Goal: Find specific page/section: Find specific page/section

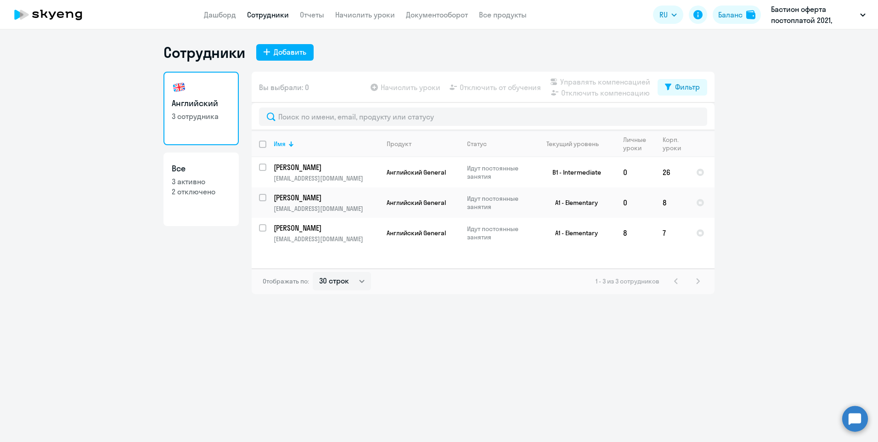
select select "30"
click at [453, 14] on link "Документооборот" at bounding box center [437, 14] width 62 height 9
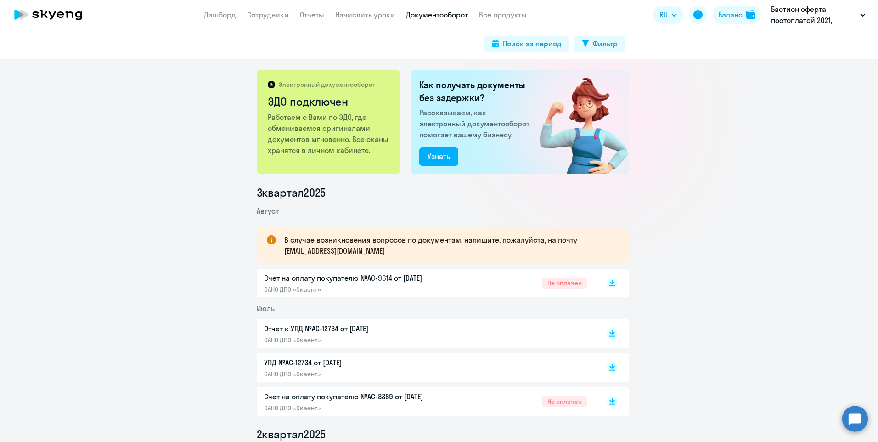
scroll to position [92, 0]
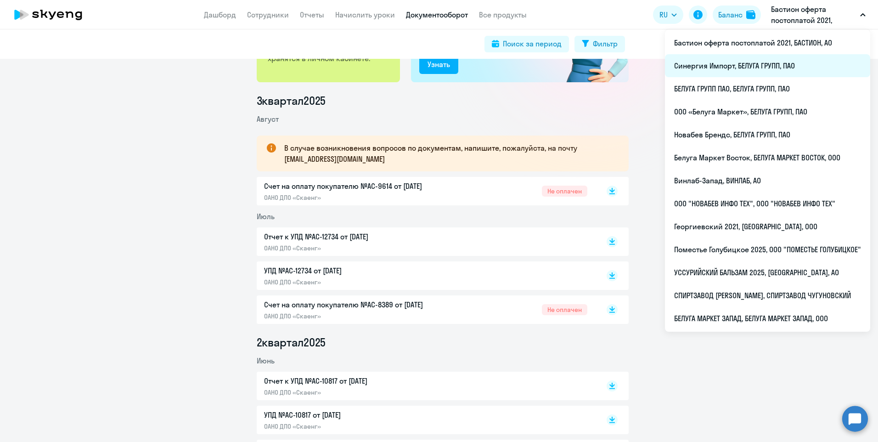
click at [757, 66] on li "Синергия Импорт, БЕЛУГА ГРУПП, ПАО" at bounding box center [767, 65] width 205 height 23
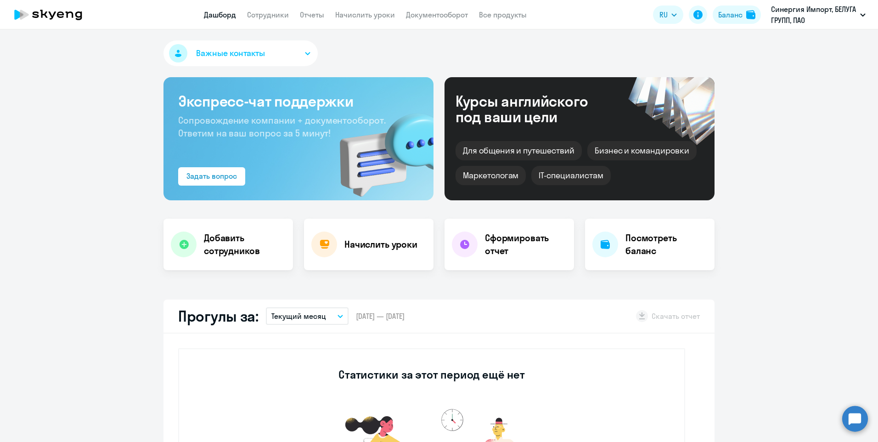
drag, startPoint x: 447, startPoint y: 16, endPoint x: 448, endPoint y: 21, distance: 5.2
click at [446, 16] on link "Документооборот" at bounding box center [437, 14] width 62 height 9
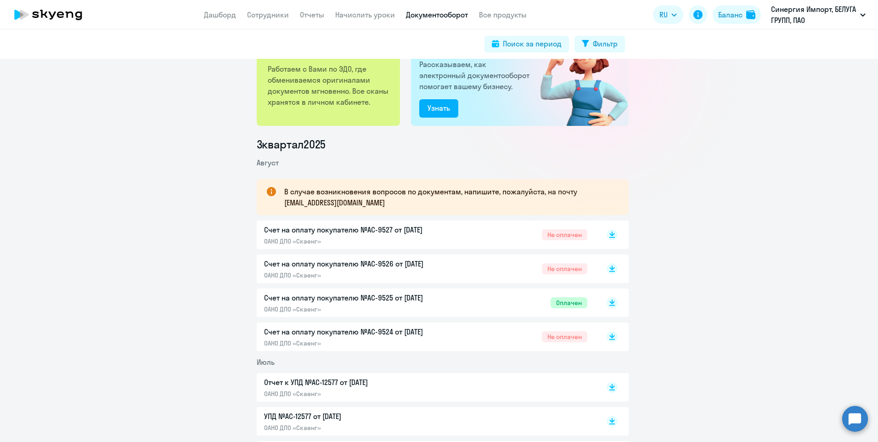
scroll to position [92, 0]
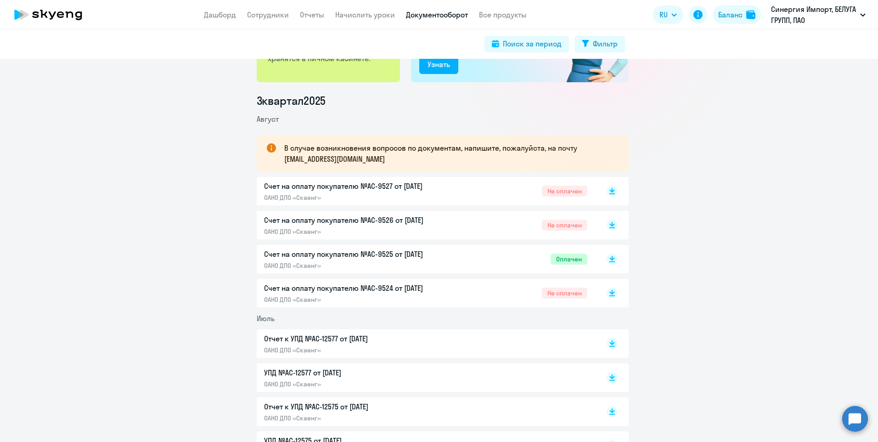
click at [390, 253] on p "Счет на оплату покупателю №AC-9525 от 02.08.2025" at bounding box center [360, 254] width 193 height 11
click at [420, 289] on p "Счет на оплату покупателю №AC-9524 от 02.08.2025" at bounding box center [360, 288] width 193 height 11
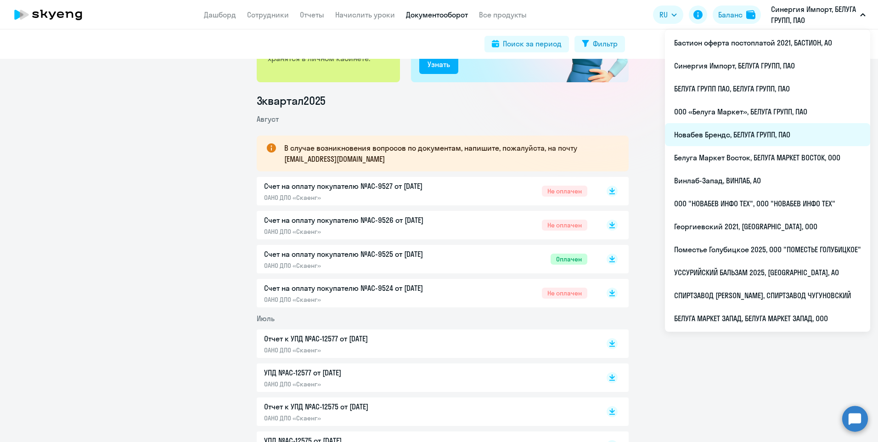
click at [761, 135] on li "Новабев Брендс, БЕЛУГА ГРУПП, ПАО" at bounding box center [767, 134] width 205 height 23
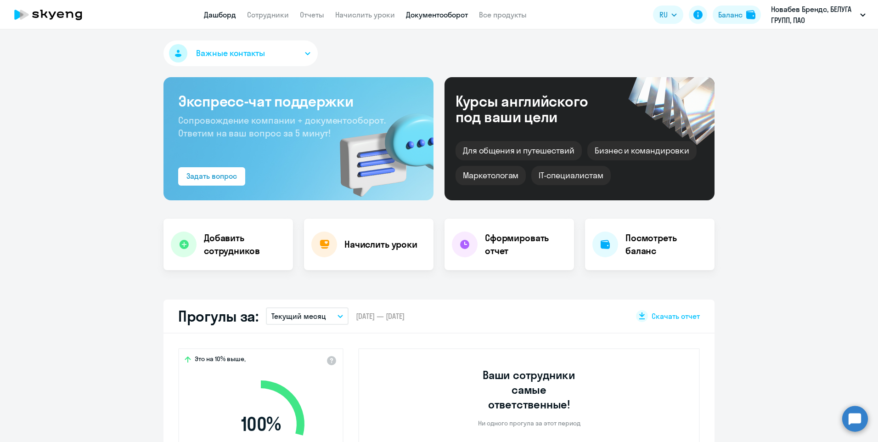
click at [430, 13] on link "Документооборот" at bounding box center [437, 14] width 62 height 9
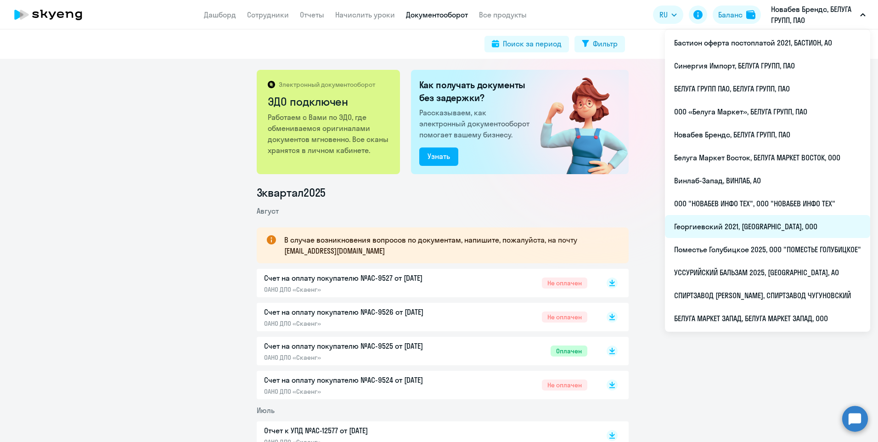
click at [743, 228] on li "Георгиевский 2021, ГЕОРГИЕВСКИЙ, ООО" at bounding box center [767, 226] width 205 height 23
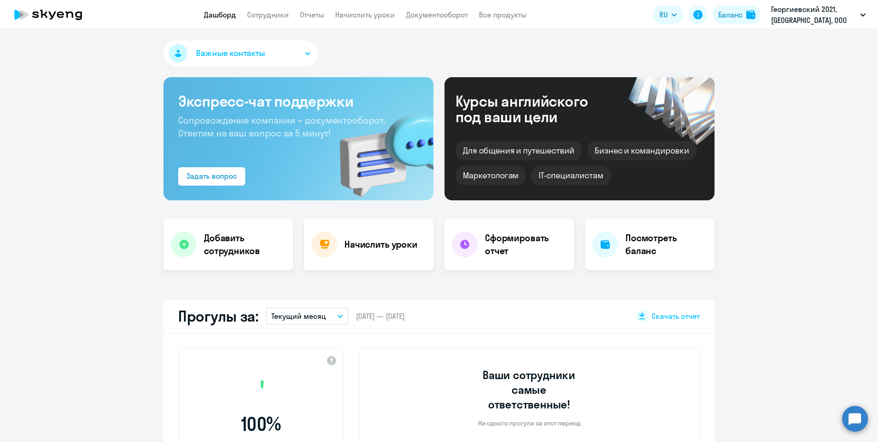
click at [444, 19] on app-menu-item-link "Документооборот" at bounding box center [437, 14] width 62 height 11
click at [444, 17] on link "Документооборот" at bounding box center [437, 14] width 62 height 9
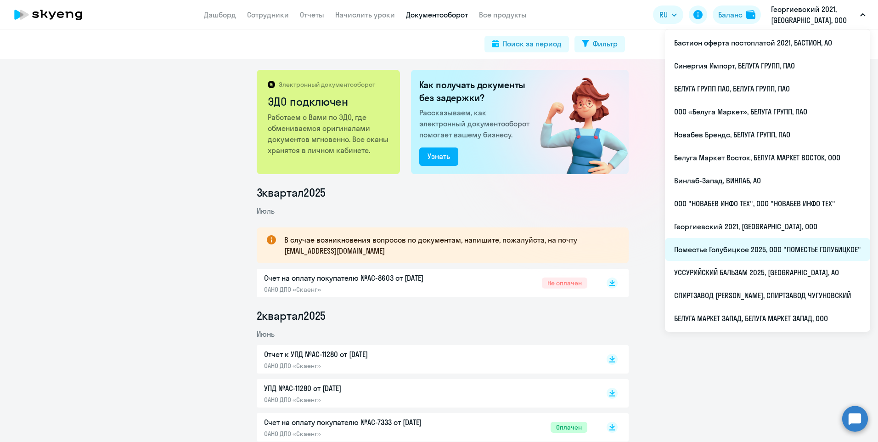
click at [740, 251] on li "Поместье Голубицкое 2025, ООО "ПОМЕСТЬЕ ГОЛУБИЦКОЕ"" at bounding box center [767, 249] width 205 height 23
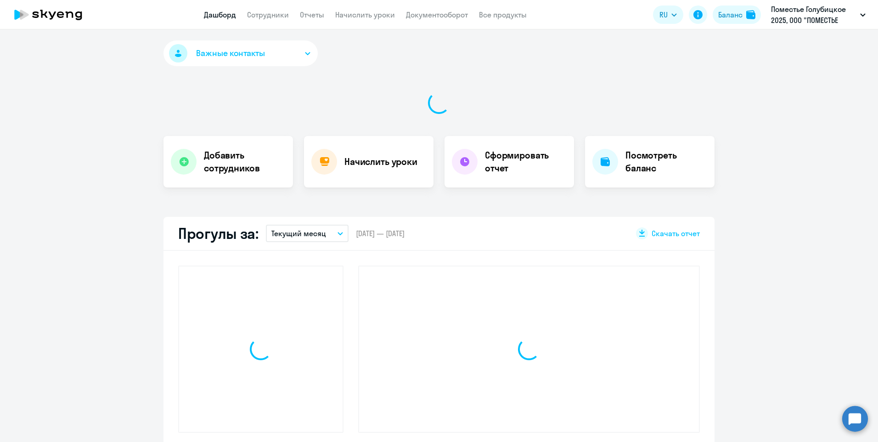
select select "30"
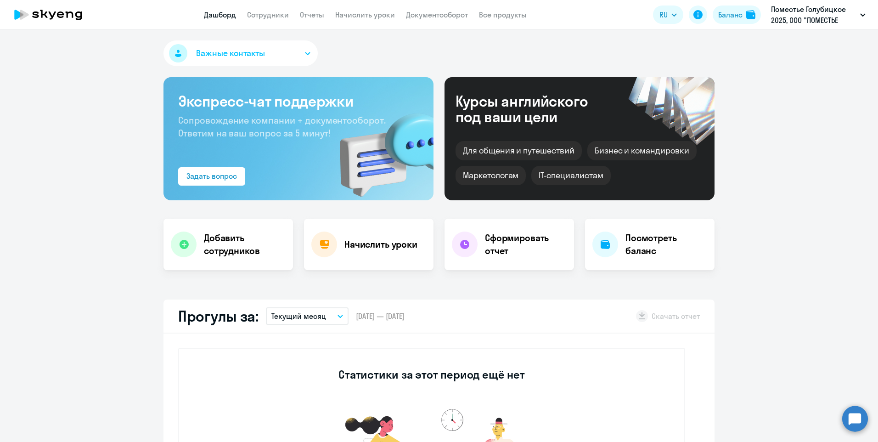
click at [454, 22] on app-header "Дашборд Сотрудники Отчеты Начислить уроки Документооборот Все продукты Дашборд …" at bounding box center [439, 14] width 878 height 29
click at [453, 17] on link "Документооборот" at bounding box center [437, 14] width 62 height 9
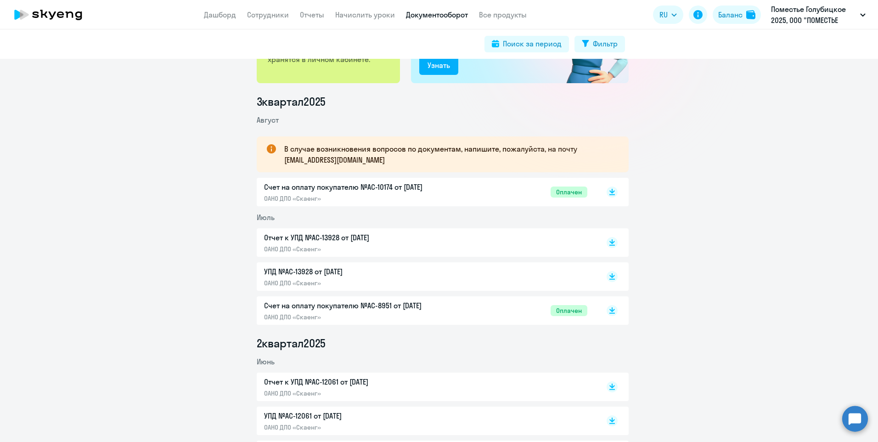
scroll to position [92, 0]
click at [414, 183] on p "Счет на оплату покупателю №AC-10174 от 02.08.2025" at bounding box center [360, 186] width 193 height 11
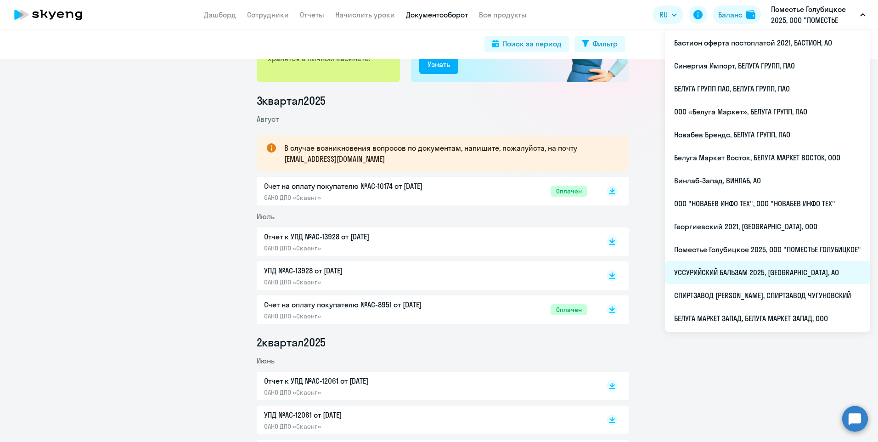
click at [748, 278] on li "УССУРИЙСКИЙ БАЛЬЗАМ 2025, УССУРИЙСКИЙ БАЛЬЗАМ, АО" at bounding box center [767, 272] width 205 height 23
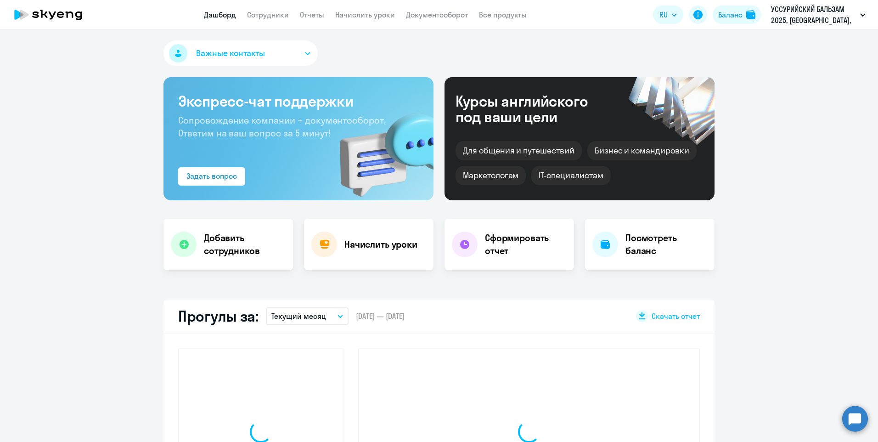
select select "30"
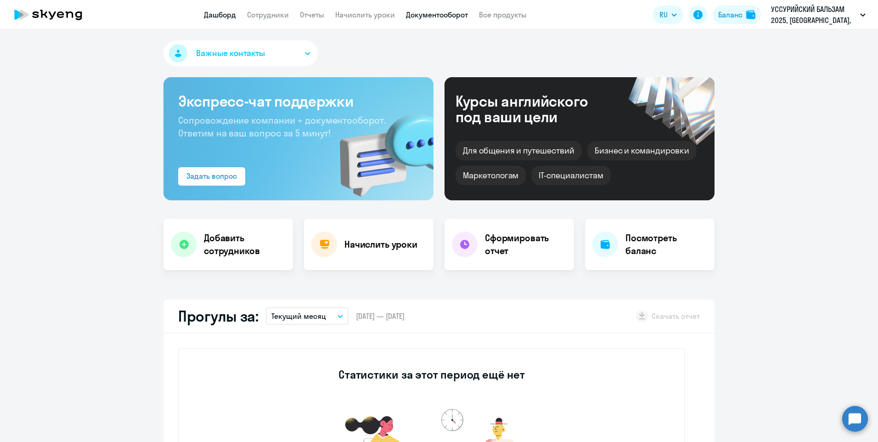
click at [441, 16] on link "Документооборот" at bounding box center [437, 14] width 62 height 9
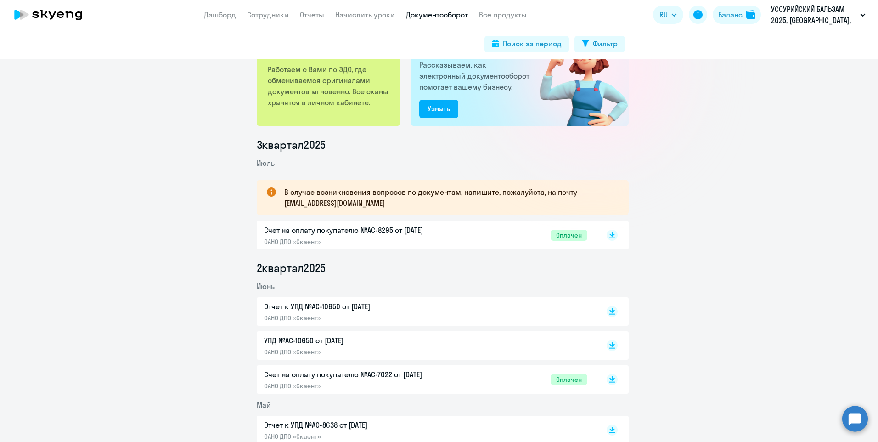
scroll to position [92, 0]
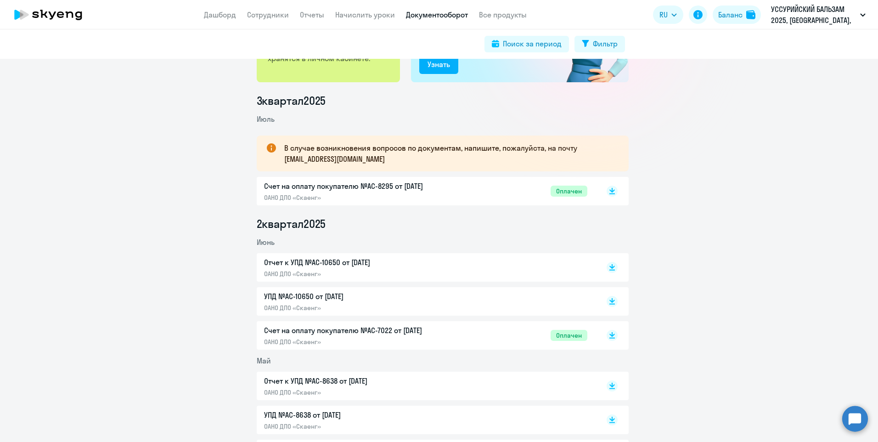
click at [416, 188] on p "Счет на оплату покупателю №AC-8295 от 02.07.2025" at bounding box center [360, 186] width 193 height 11
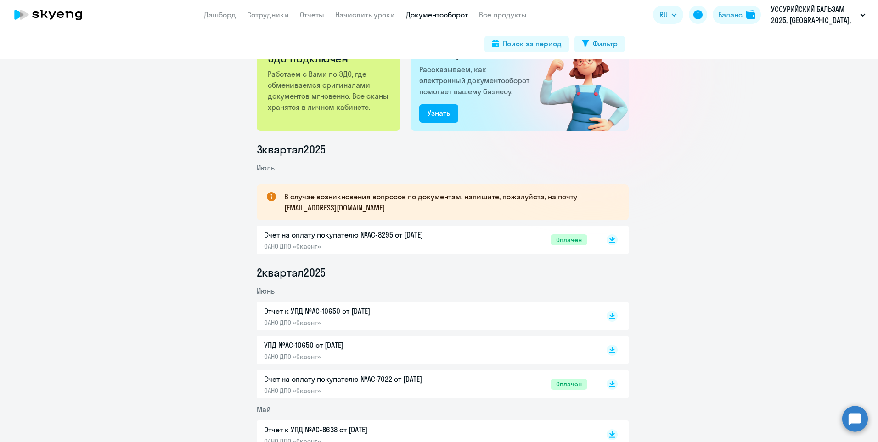
scroll to position [0, 0]
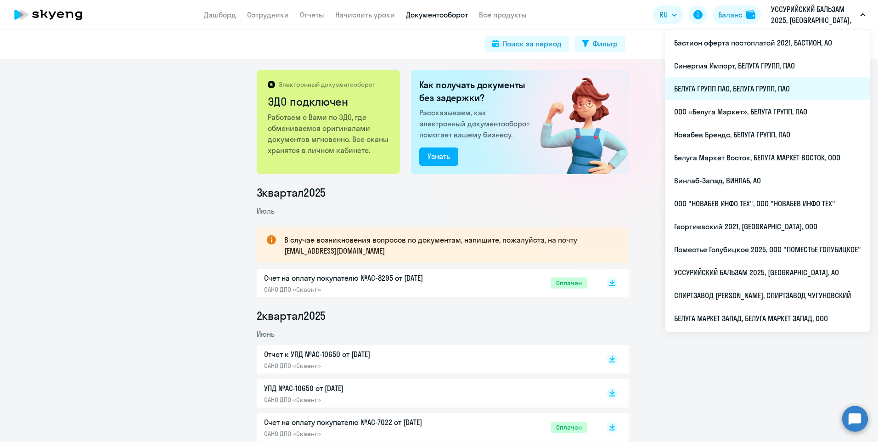
click at [734, 84] on li "БЕЛУГА ГРУПП ПАО, БЕЛУГА ГРУПП, ПАО" at bounding box center [767, 88] width 205 height 23
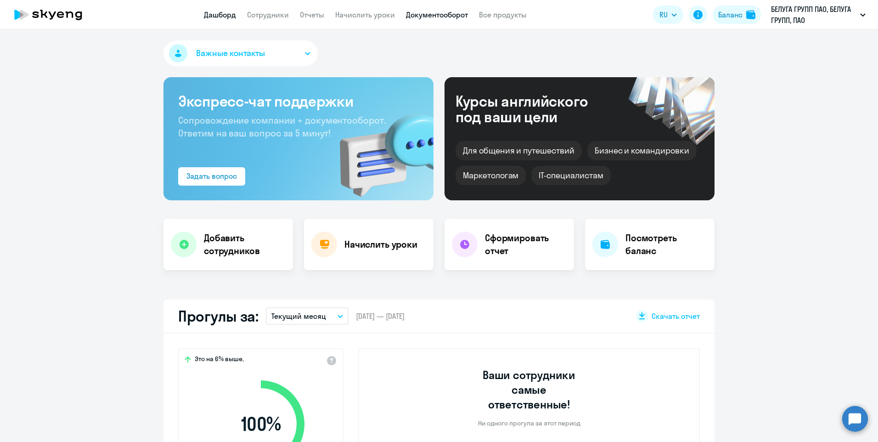
click at [452, 13] on link "Документооборот" at bounding box center [437, 14] width 62 height 9
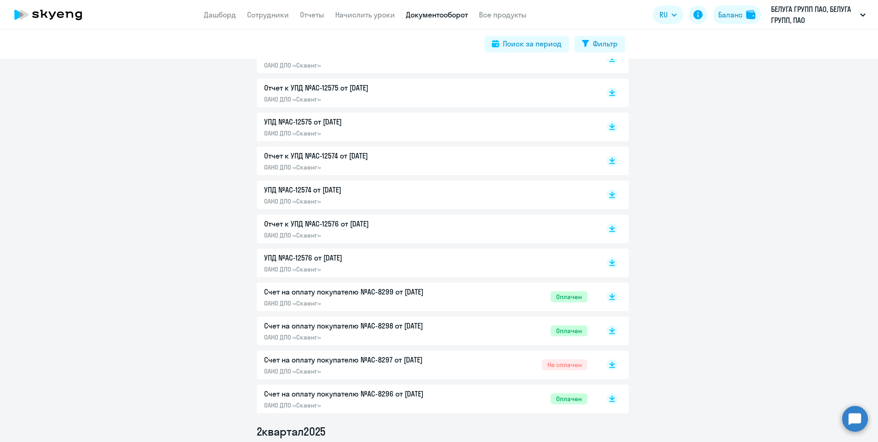
scroll to position [505, 0]
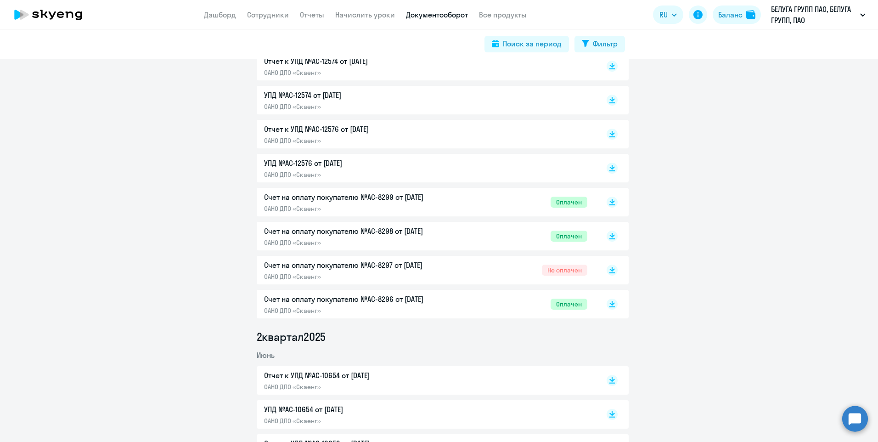
click at [414, 268] on p "Счет на оплату покупателю №AC-8297 от 02.07.2025" at bounding box center [360, 265] width 193 height 11
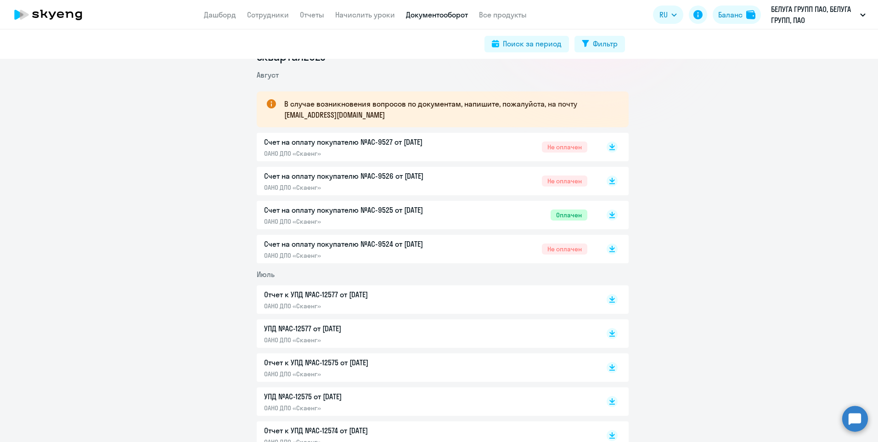
scroll to position [92, 0]
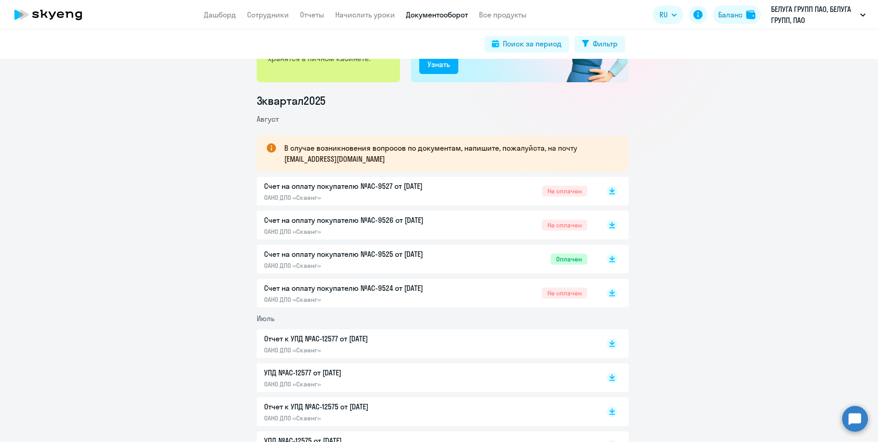
click at [386, 254] on p "Счет на оплату покупателю №AC-9525 от 02.08.2025" at bounding box center [360, 254] width 193 height 11
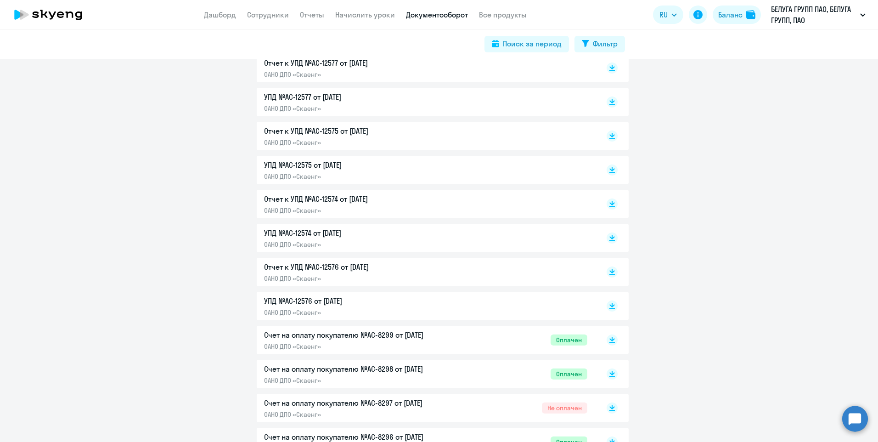
scroll to position [505, 0]
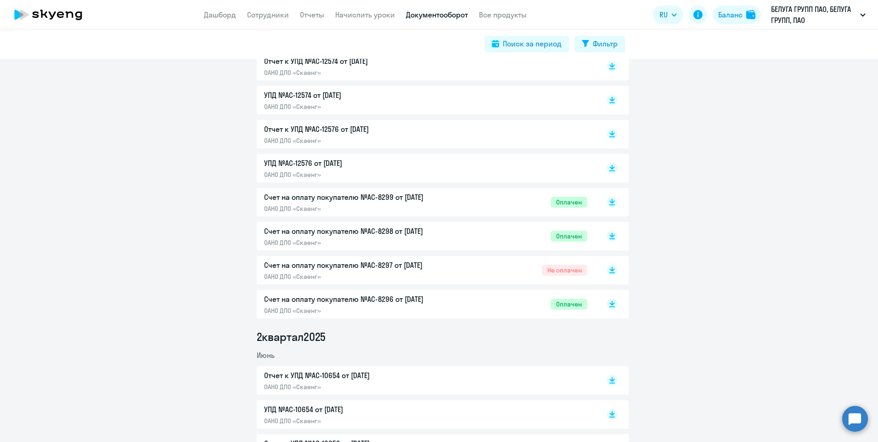
click at [375, 195] on p "Счет на оплату покупателю №AC-8299 от 02.07.2025" at bounding box center [360, 197] width 193 height 11
click at [378, 233] on p "Счет на оплату покупателю №AC-8298 от 02.07.2025" at bounding box center [360, 231] width 193 height 11
click at [403, 300] on p "Счет на оплату покупателю №AC-8296 от 02.07.2025" at bounding box center [360, 299] width 193 height 11
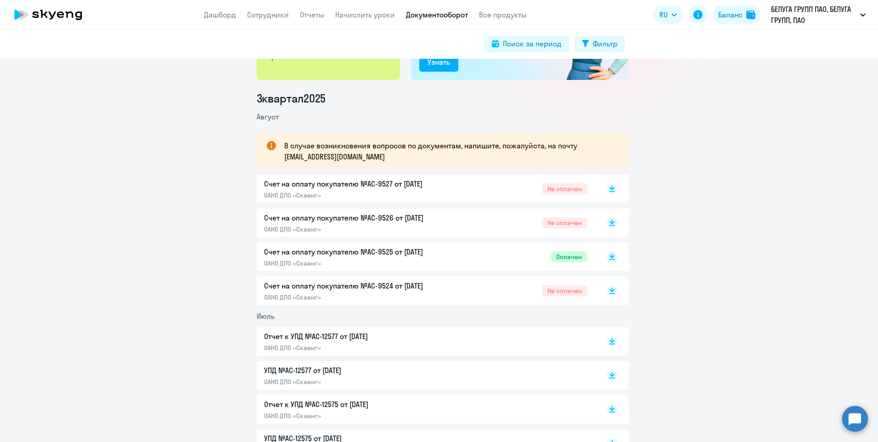
scroll to position [46, 0]
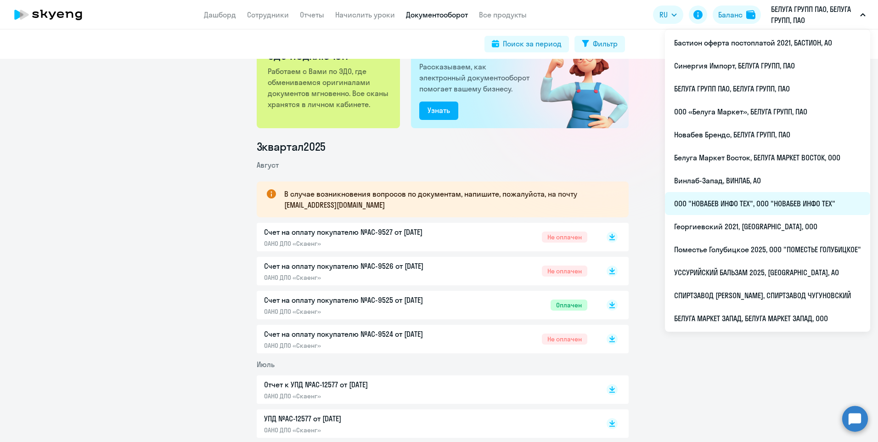
click at [782, 211] on li "ООО "НОВАБЕВ ИНФО ТЕХ", ООО "НОВАБЕВ ИНФО ТЕХ"" at bounding box center [767, 203] width 205 height 23
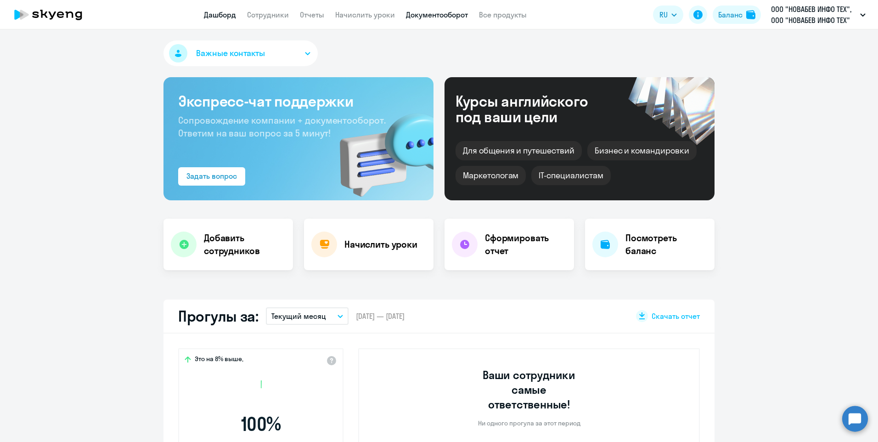
click at [436, 15] on link "Документооборот" at bounding box center [437, 14] width 62 height 9
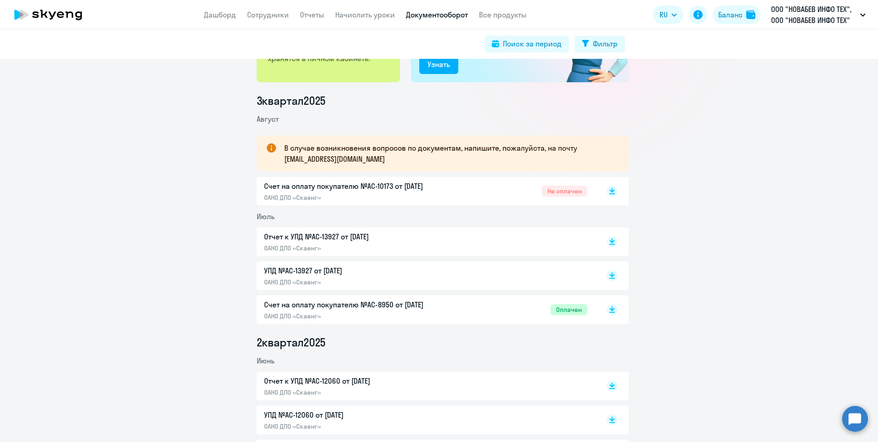
scroll to position [230, 0]
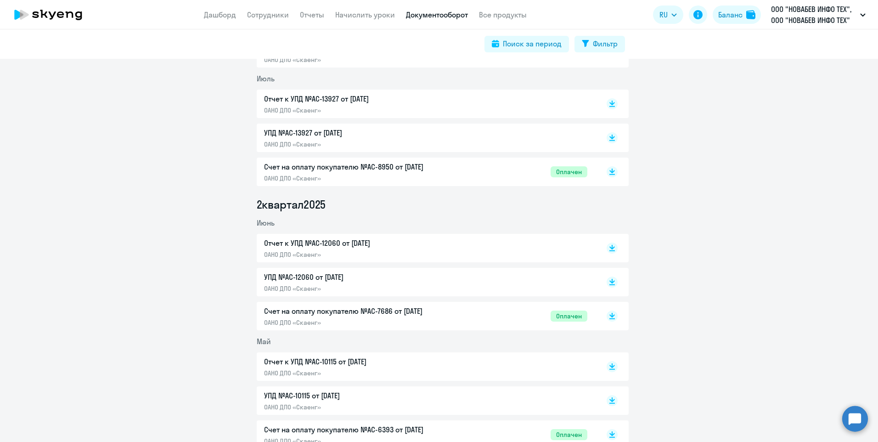
click at [404, 168] on p "Счет на оплату покупателю №AC-8950 от 02.07.2025" at bounding box center [360, 166] width 193 height 11
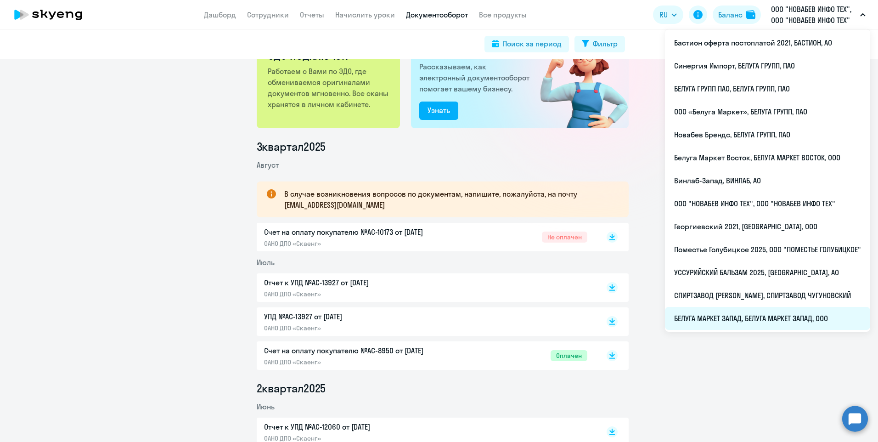
click at [748, 315] on li "БЕЛУГА МАРКЕТ ЗАПАД, БЕЛУГА МАРКЕТ ЗАПАД, ООО" at bounding box center [767, 318] width 205 height 23
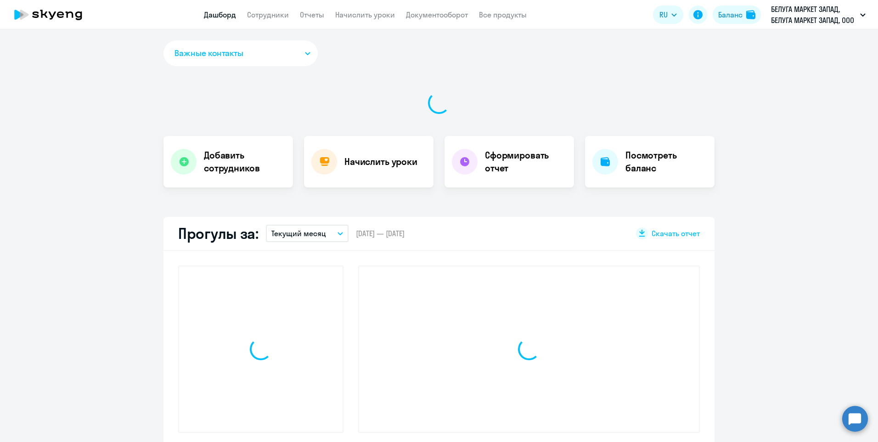
select select "30"
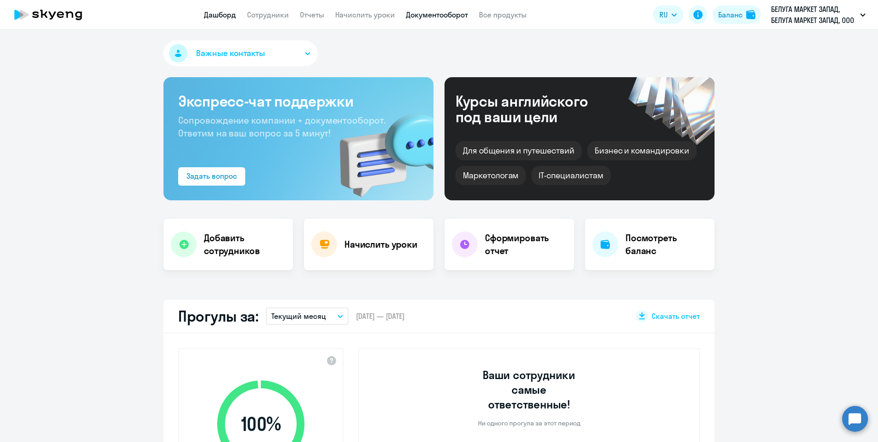
click at [442, 15] on link "Документооборот" at bounding box center [437, 14] width 62 height 9
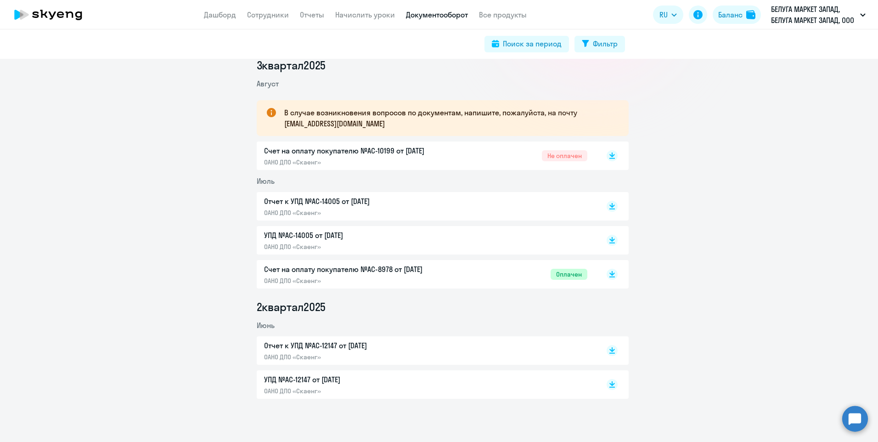
scroll to position [130, 0]
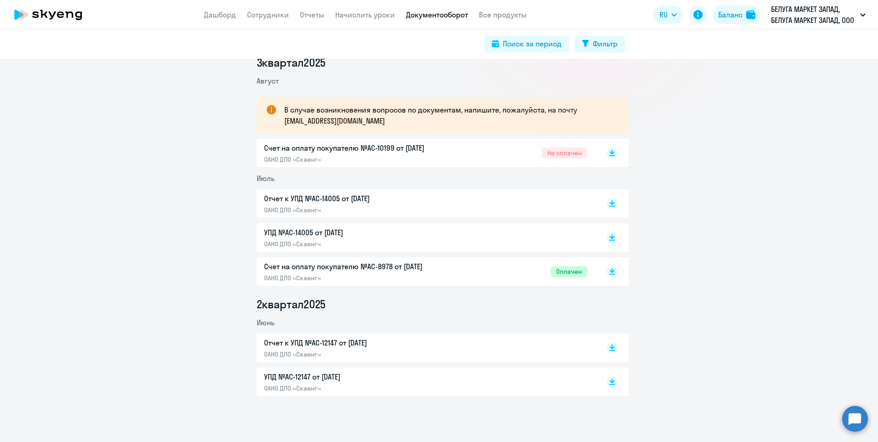
click at [404, 267] on p "Счет на оплату покупателю №AC-8978 от 02.07.2025" at bounding box center [360, 266] width 193 height 11
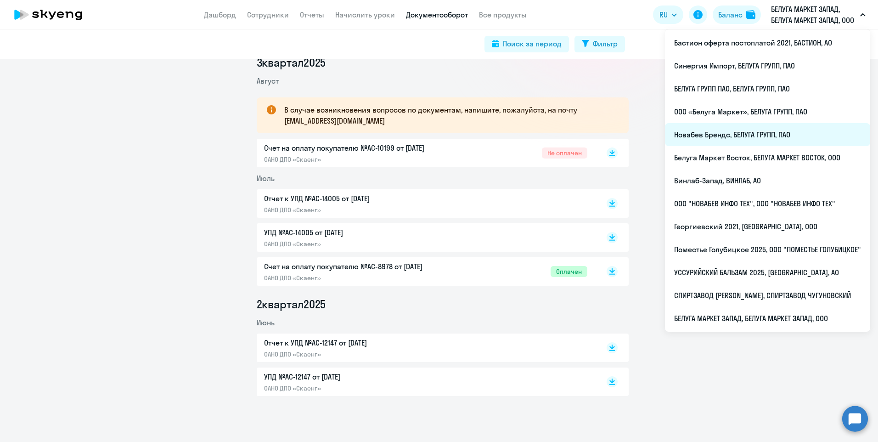
click at [789, 124] on li "Новабев Брендс, БЕЛУГА ГРУПП, ПАО" at bounding box center [767, 134] width 205 height 23
select select "30"
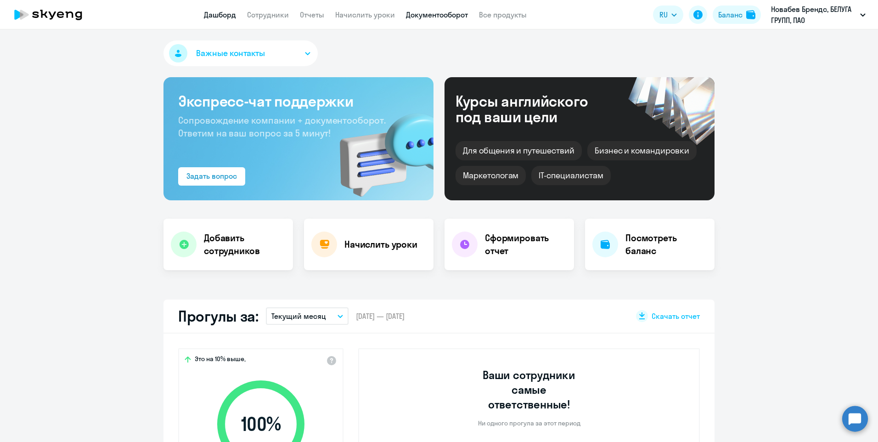
click at [440, 18] on link "Документооборот" at bounding box center [437, 14] width 62 height 9
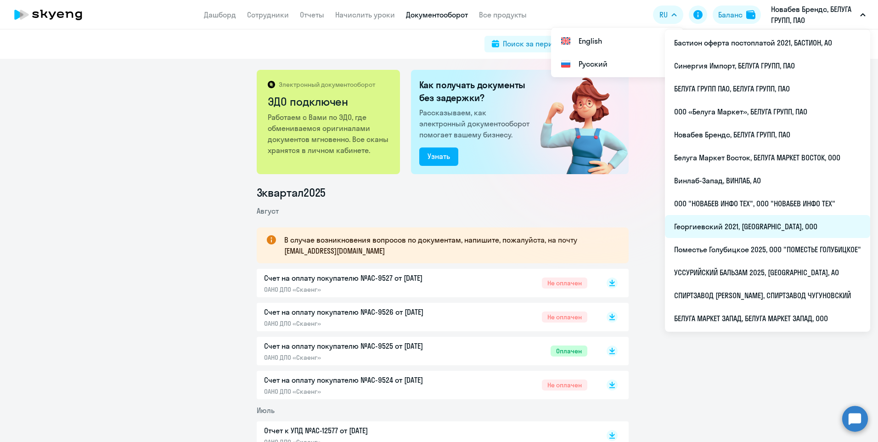
click at [762, 218] on li "Георгиевский 2021, ГЕОРГИЕВСКИЙ, ООО" at bounding box center [767, 226] width 205 height 23
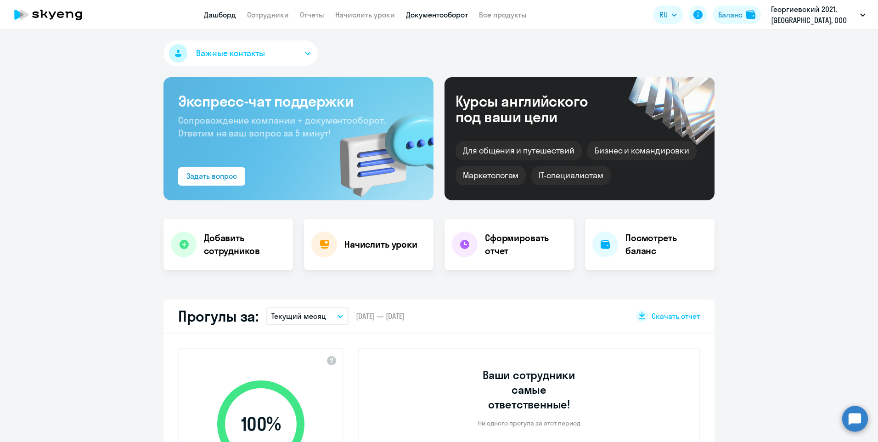
click at [457, 16] on link "Документооборот" at bounding box center [437, 14] width 62 height 9
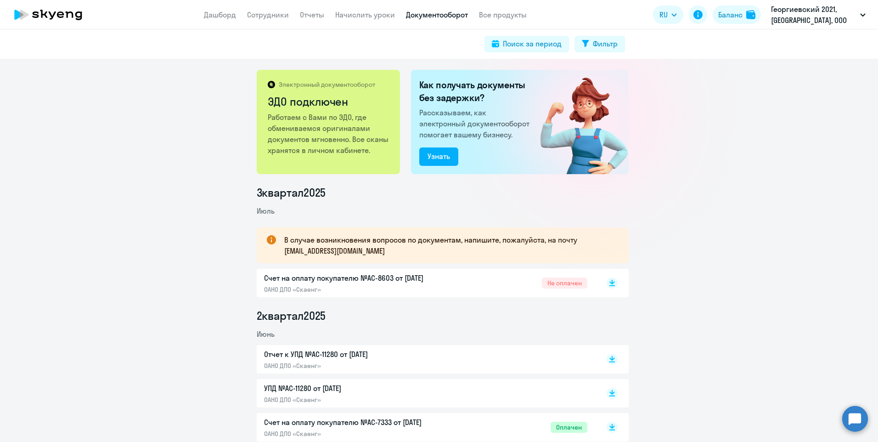
scroll to position [138, 0]
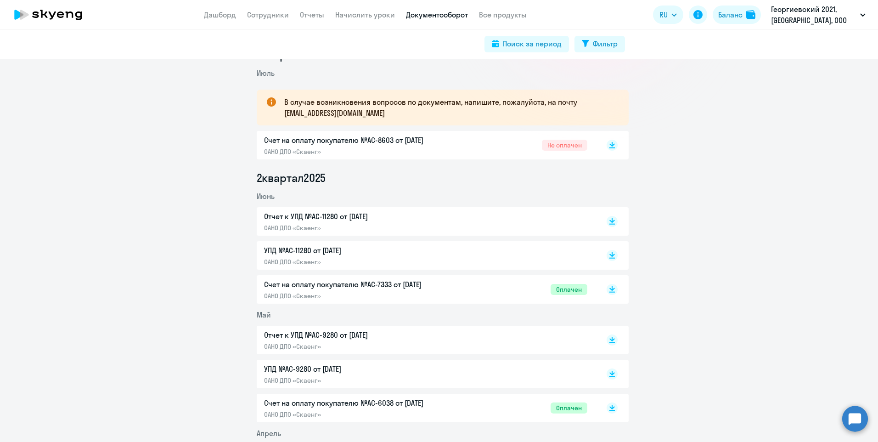
click at [333, 139] on p "Счет на оплату покупателю №AC-8603 от 02.07.2025" at bounding box center [360, 140] width 193 height 11
click at [412, 283] on p "Счет на оплату покупателю №AC-7333 от 02.06.2025" at bounding box center [360, 284] width 193 height 11
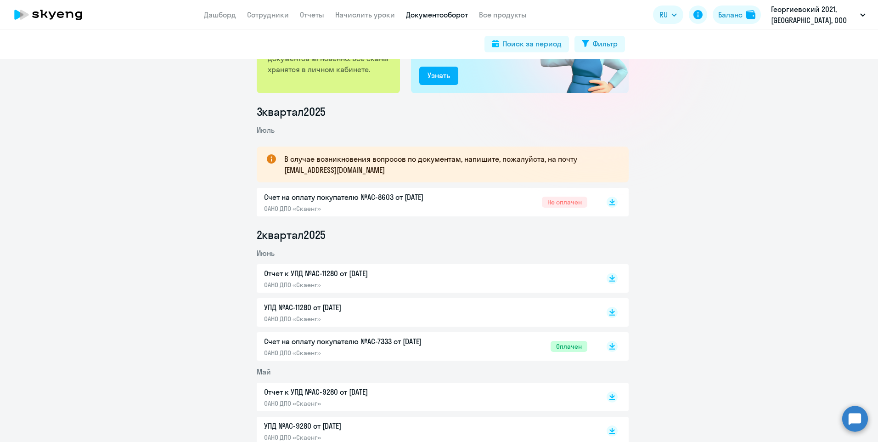
scroll to position [0, 0]
